Goal: Task Accomplishment & Management: Manage account settings

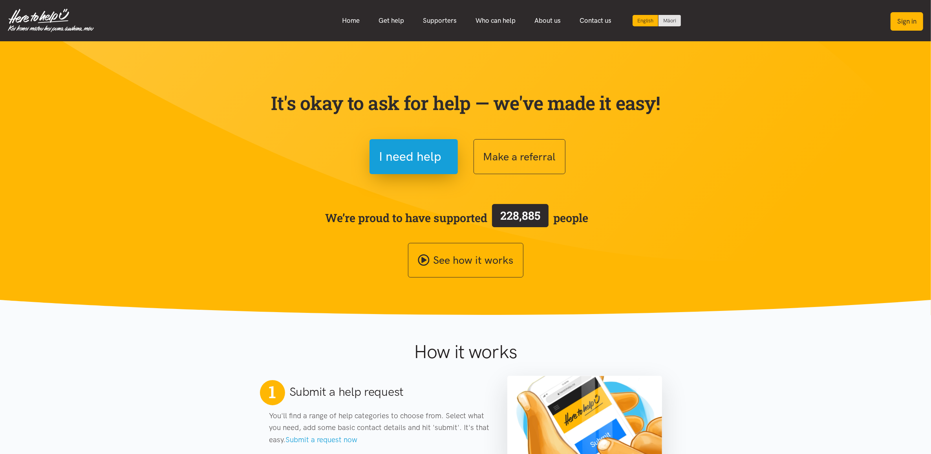
click at [742, 18] on button "Sign in" at bounding box center [907, 21] width 33 height 18
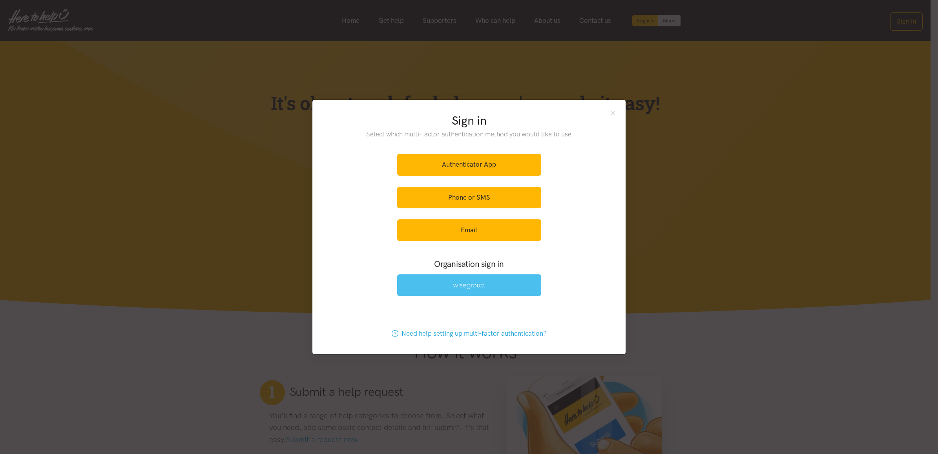
click at [482, 276] on link at bounding box center [469, 285] width 144 height 22
click at [684, 91] on div "Sign in Select which multi-factor authentication method you would like to use A…" at bounding box center [469, 227] width 938 height 454
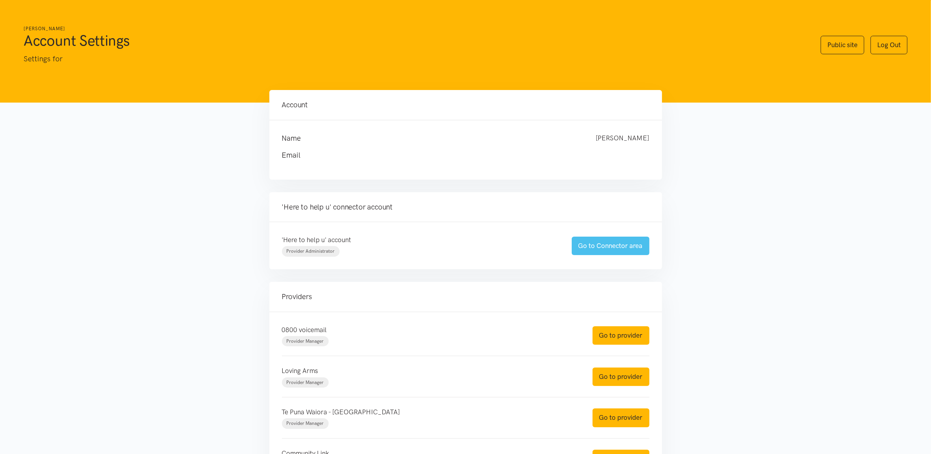
click at [609, 240] on link "Go to Connector area" at bounding box center [611, 245] width 78 height 18
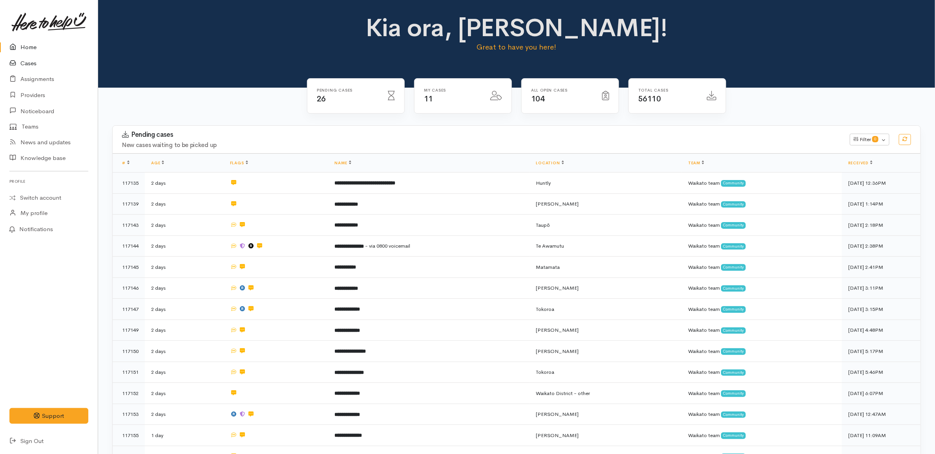
click at [24, 61] on link "Cases" at bounding box center [49, 63] width 98 height 16
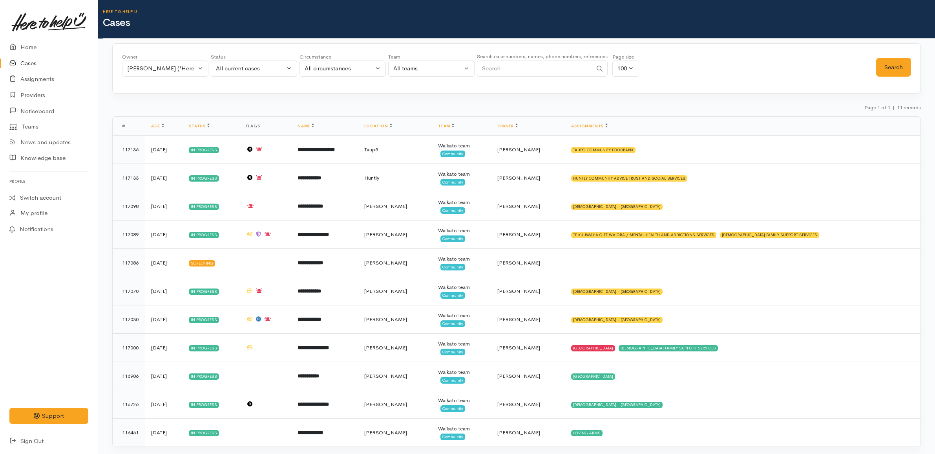
scroll to position [18, 0]
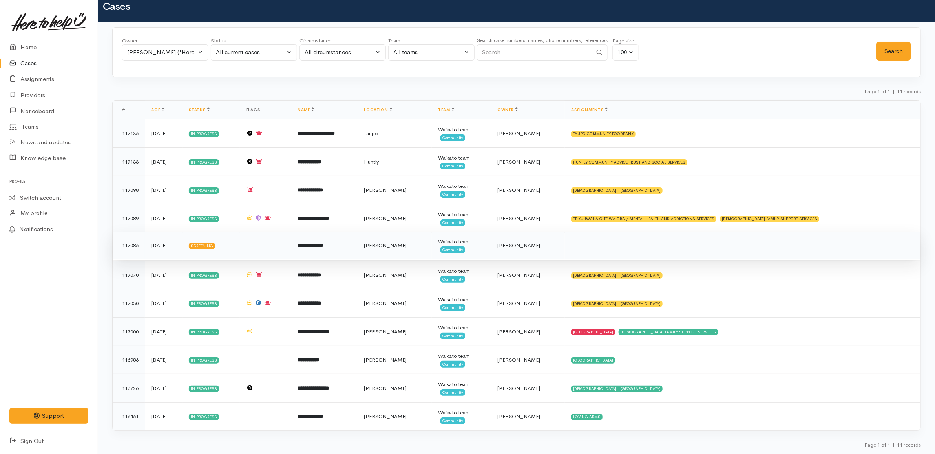
click at [664, 245] on td at bounding box center [743, 245] width 356 height 28
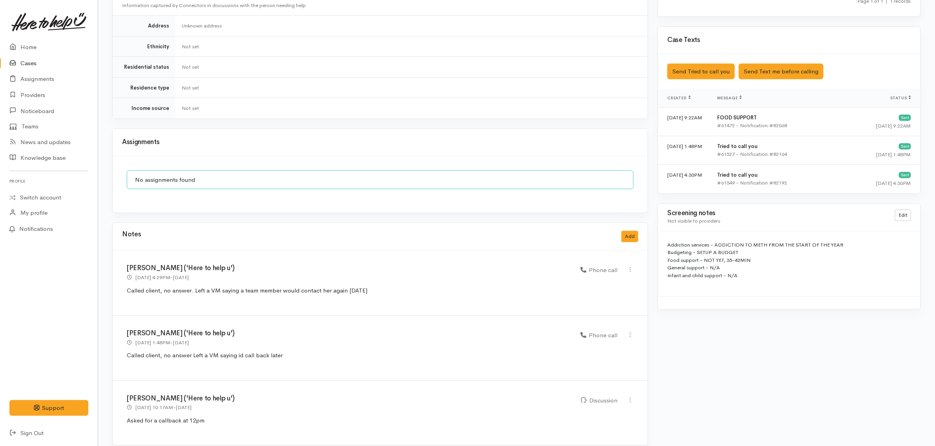
scroll to position [464, 0]
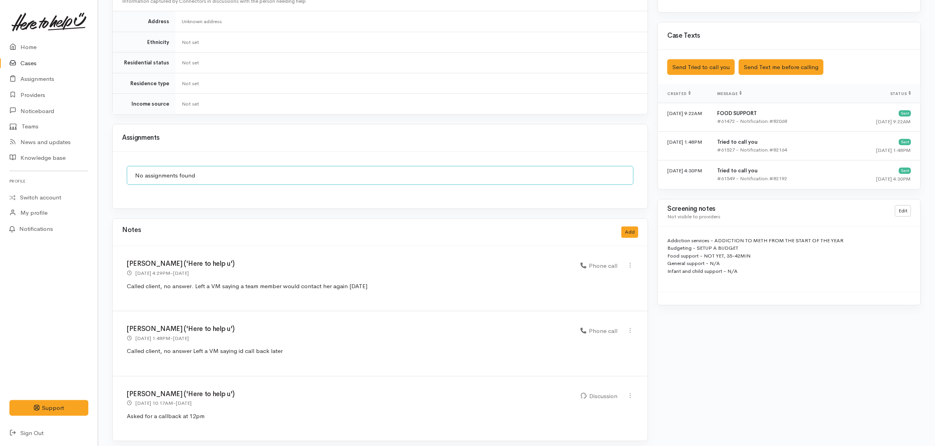
click at [52, 62] on link "Cases" at bounding box center [49, 63] width 98 height 16
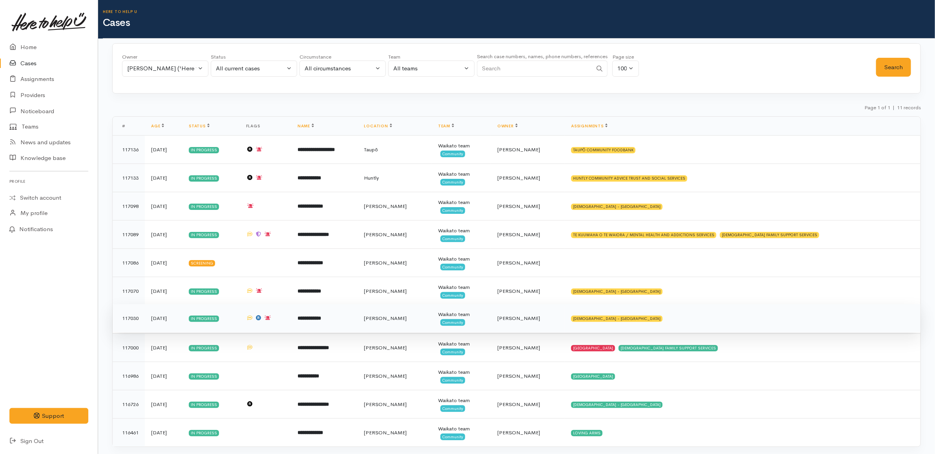
scroll to position [18, 0]
